Goal: Information Seeking & Learning: Check status

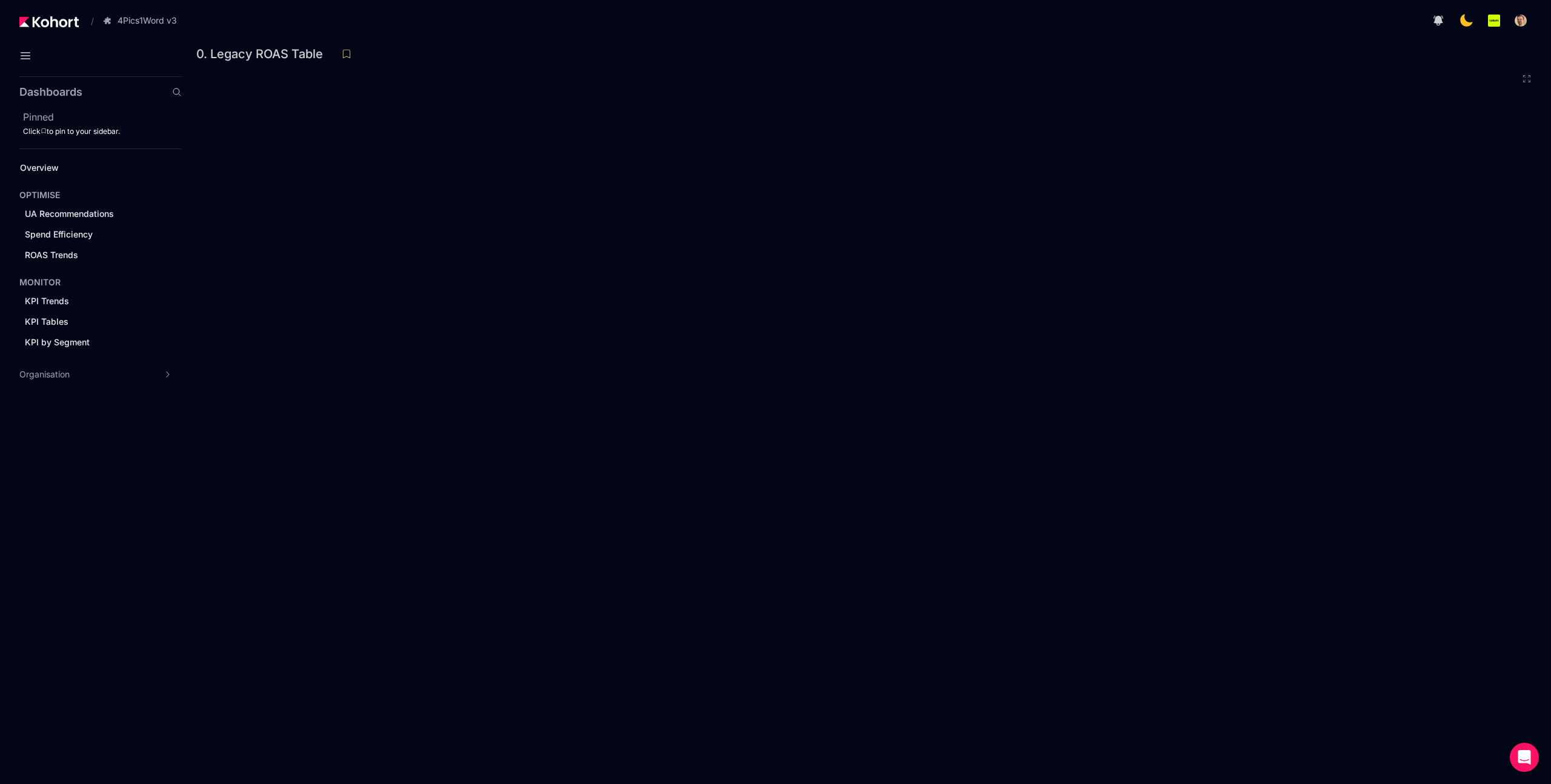
click at [1094, 60] on div "0. Legacy ROAS Table" at bounding box center [862, 54] width 1330 height 18
click at [999, 57] on div "0. Legacy ROAS Table" at bounding box center [862, 54] width 1330 height 18
click at [1240, 60] on div "0. Legacy ROAS Table" at bounding box center [862, 54] width 1330 height 18
click at [997, 72] on div at bounding box center [866, 63] width 1321 height 20
